Goal: Information Seeking & Learning: Learn about a topic

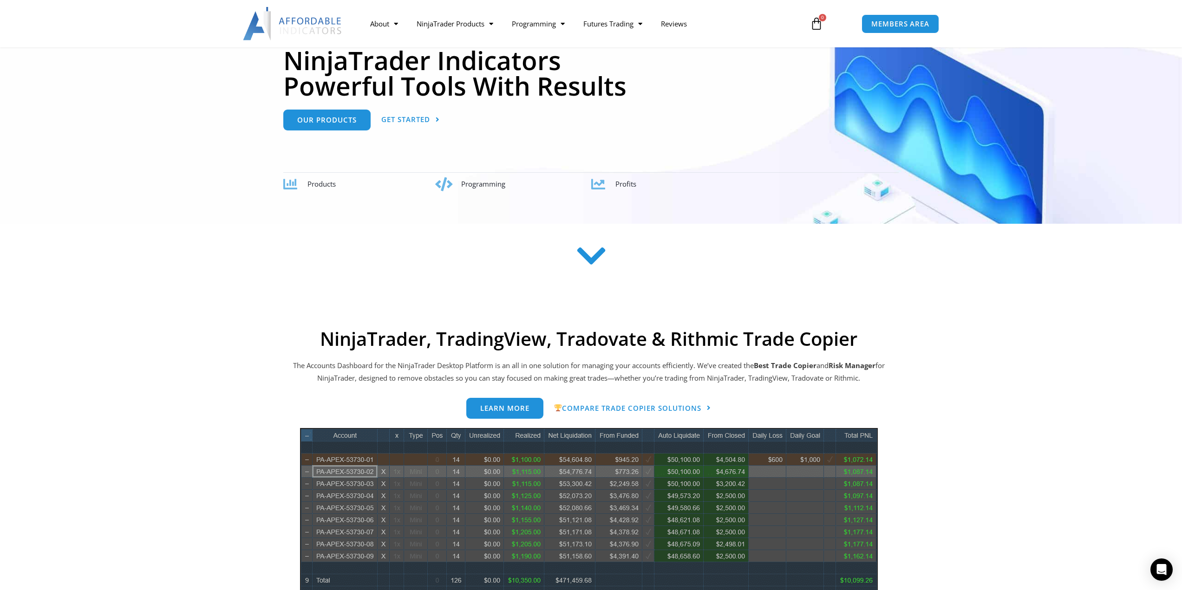
scroll to position [93, 0]
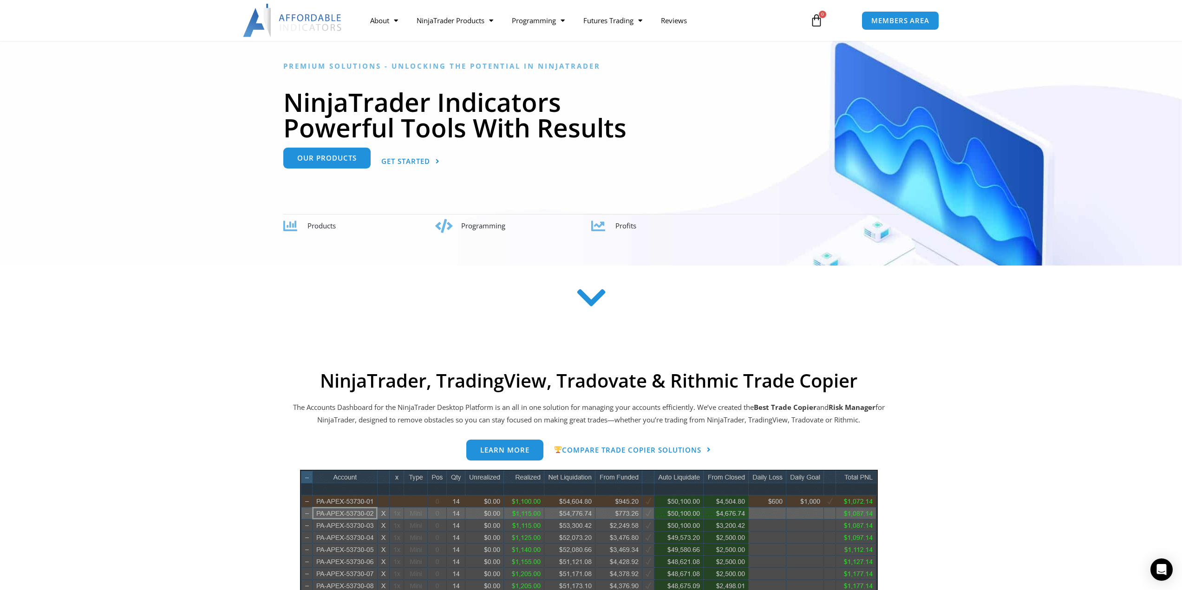
click at [327, 160] on span "Our Products" at bounding box center [326, 158] width 59 height 7
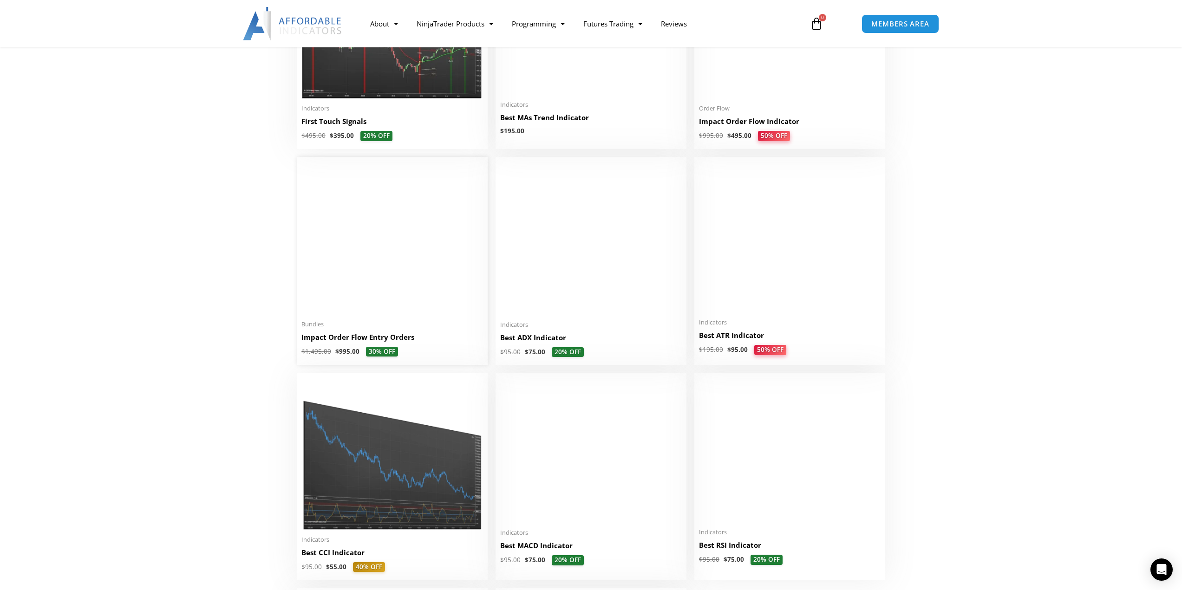
scroll to position [1625, 0]
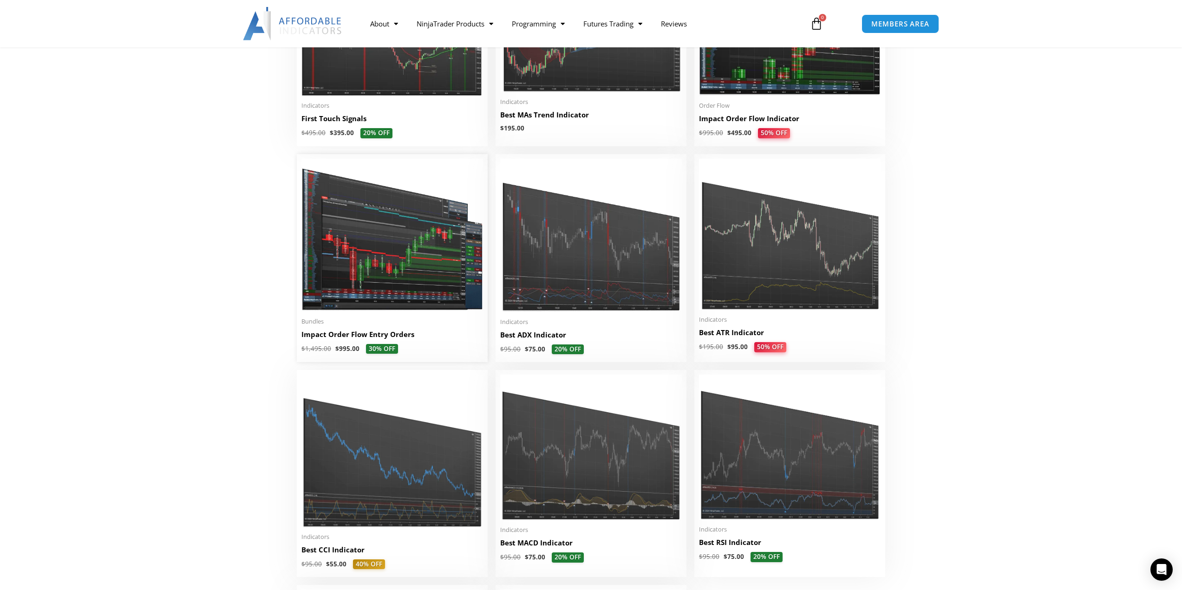
click at [384, 244] on img at bounding box center [392, 235] width 182 height 153
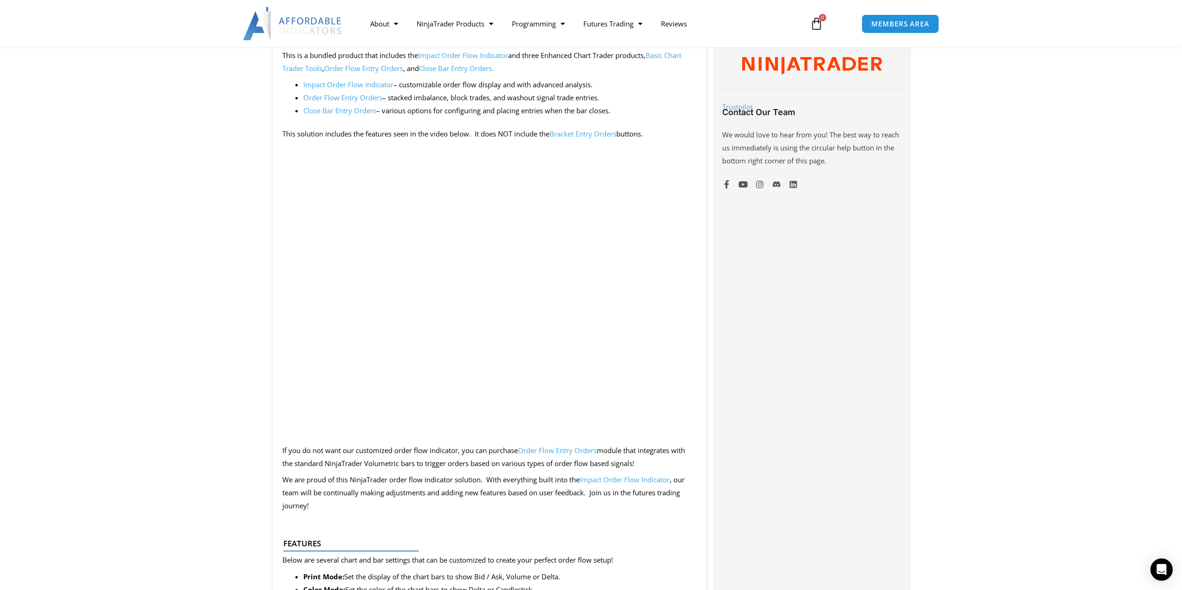
scroll to position [511, 0]
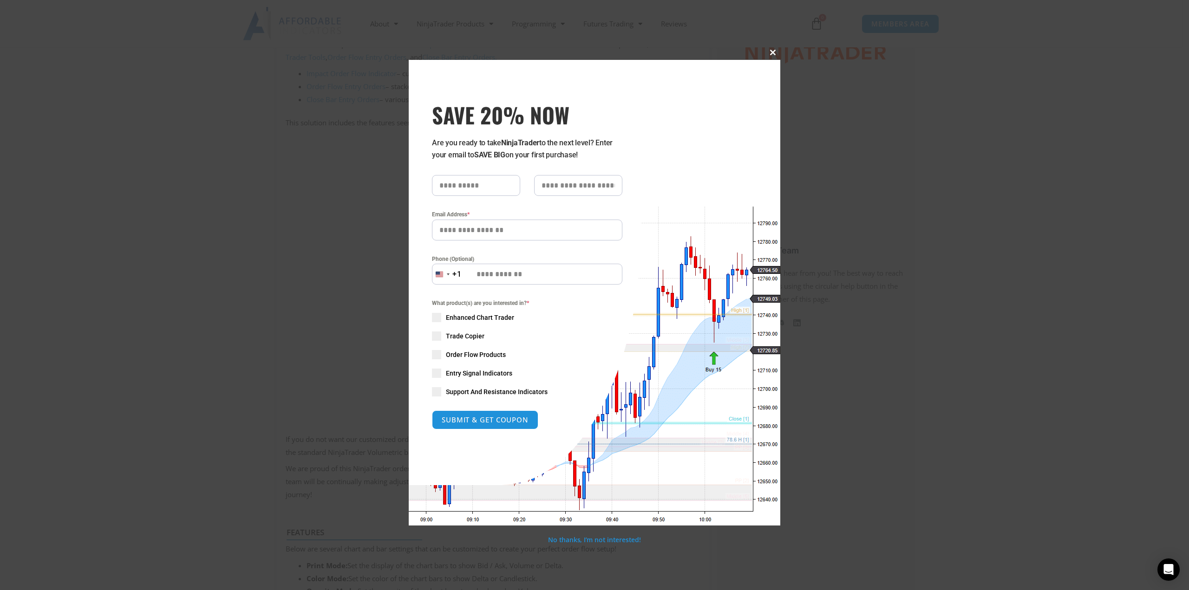
click at [773, 58] on button "Close this module" at bounding box center [772, 52] width 15 height 15
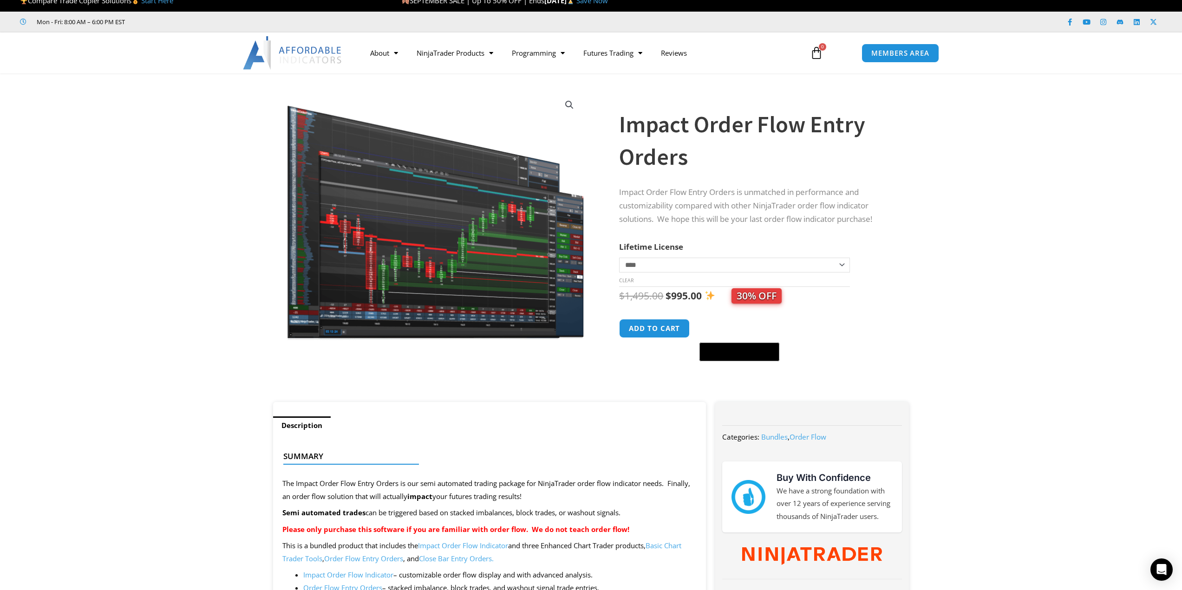
scroll to position [0, 0]
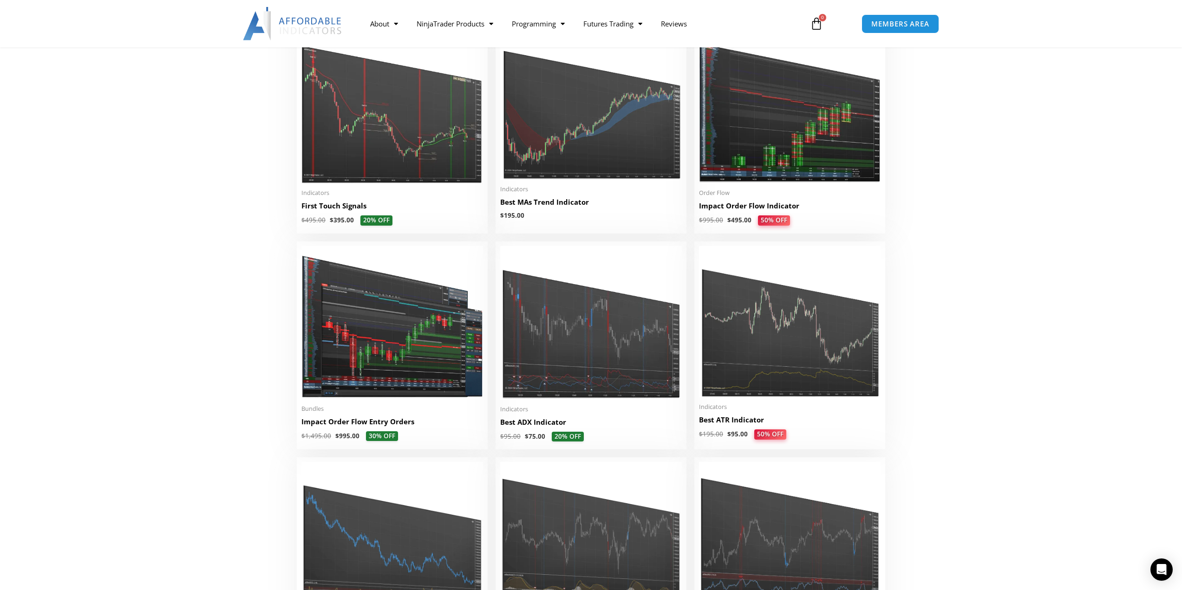
scroll to position [1532, 0]
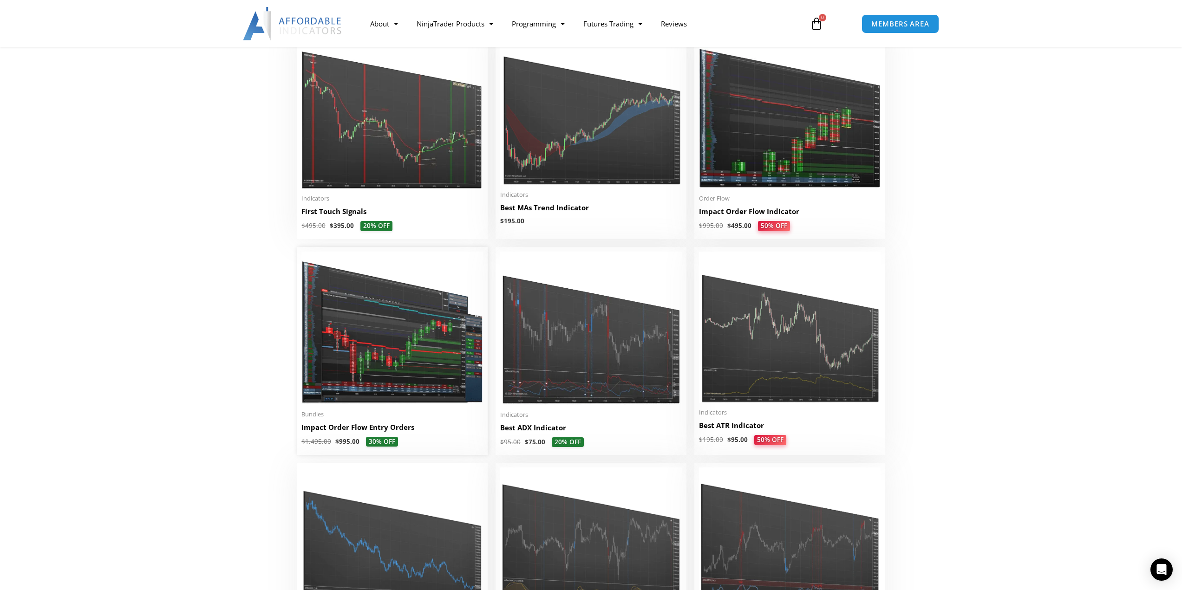
click at [374, 312] on img at bounding box center [392, 328] width 182 height 153
